Goal: Task Accomplishment & Management: Manage account settings

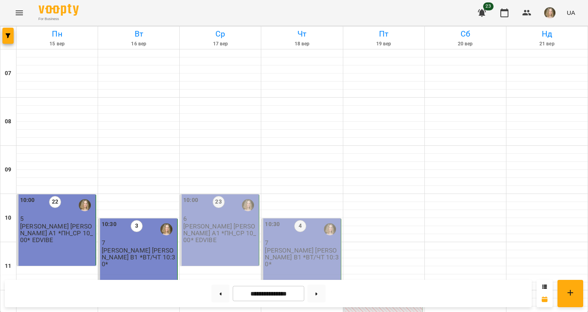
click at [226, 224] on p "[PERSON_NAME] [PERSON_NAME] А1 *ПН_СР 10_00* EDVIBE" at bounding box center [220, 233] width 74 height 21
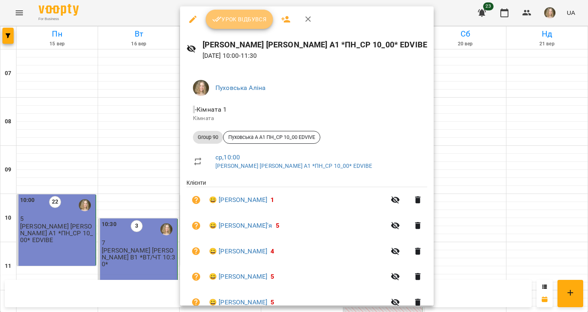
click at [236, 22] on span "Урок відбувся" at bounding box center [239, 19] width 55 height 10
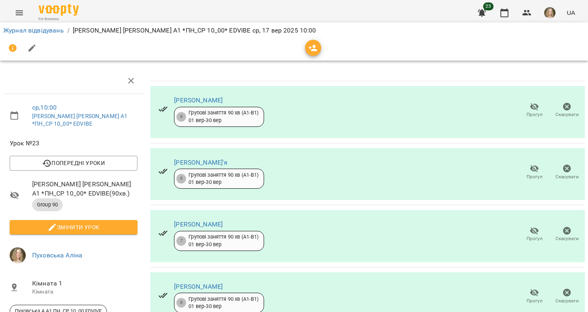
scroll to position [150, 0]
click at [532, 226] on icon "button" at bounding box center [534, 231] width 10 height 10
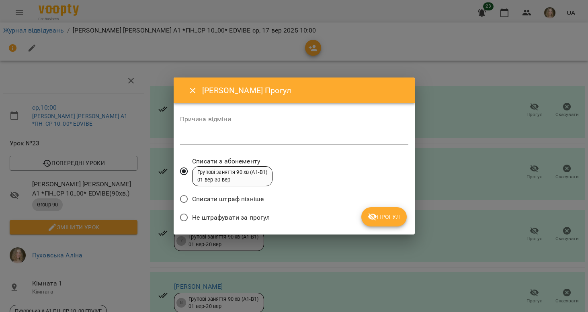
click at [234, 218] on span "Не штрафувати за прогул" at bounding box center [231, 218] width 78 height 10
click at [371, 216] on icon "submit" at bounding box center [372, 217] width 9 height 8
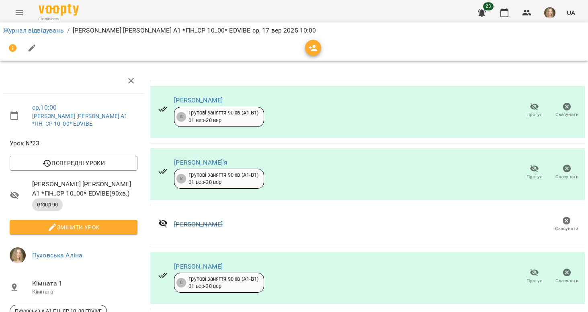
scroll to position [130, 0]
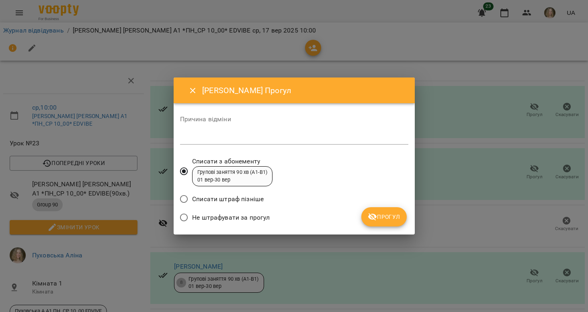
click at [258, 216] on span "Не штрафувати за прогул" at bounding box center [231, 218] width 78 height 10
click at [376, 215] on icon "submit" at bounding box center [372, 217] width 10 height 10
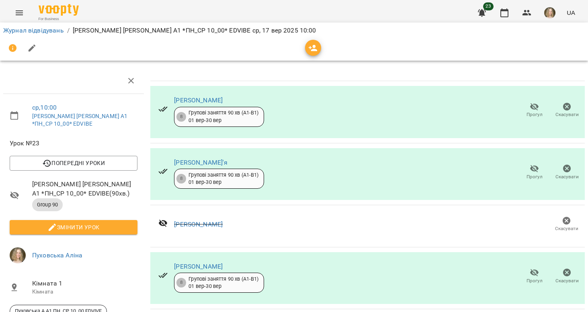
scroll to position [110, 0]
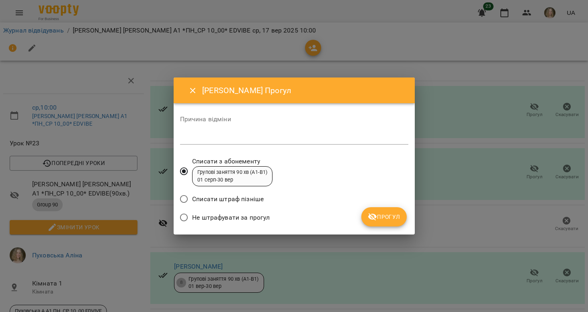
click at [251, 214] on span "Не штрафувати за прогул" at bounding box center [231, 218] width 78 height 10
click at [382, 218] on span "Прогул" at bounding box center [383, 217] width 33 height 10
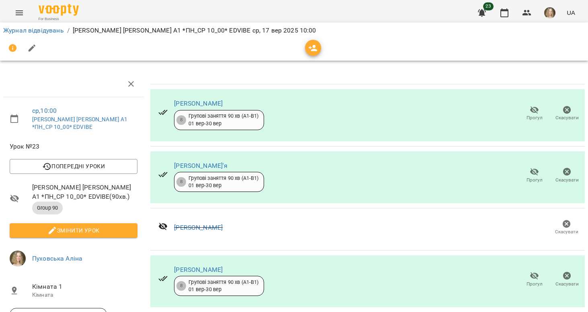
scroll to position [0, 0]
click at [95, 226] on span "Змінити урок" at bounding box center [73, 231] width 115 height 10
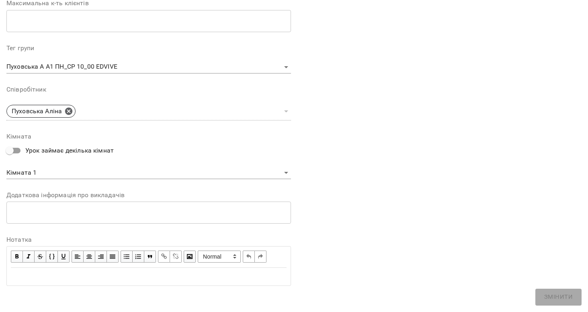
scroll to position [219, 0]
click at [18, 253] on span "button" at bounding box center [16, 257] width 9 height 9
click at [25, 272] on div "Edit text" at bounding box center [148, 277] width 275 height 10
click at [17, 255] on span "button" at bounding box center [16, 257] width 9 height 9
click at [19, 253] on span "button" at bounding box center [16, 257] width 9 height 9
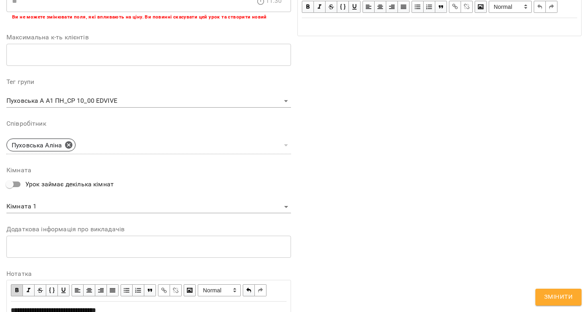
click at [16, 288] on span "button" at bounding box center [16, 290] width 9 height 9
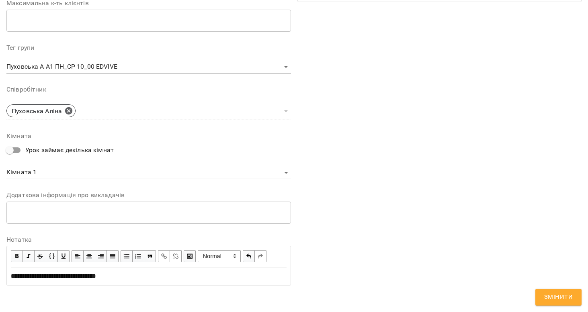
scroll to position [253, 0]
click at [13, 254] on span "button" at bounding box center [16, 256] width 9 height 9
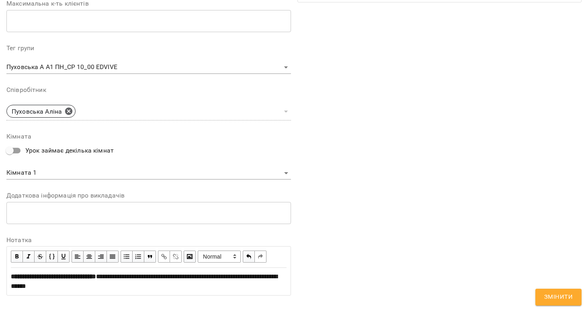
click at [552, 297] on span "Змінити" at bounding box center [558, 297] width 29 height 10
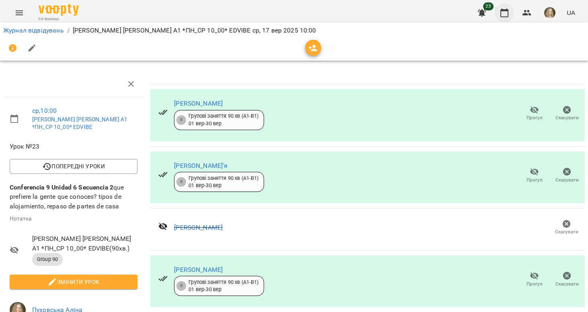
click at [504, 13] on icon "button" at bounding box center [504, 13] width 10 height 10
